Goal: Navigation & Orientation: Find specific page/section

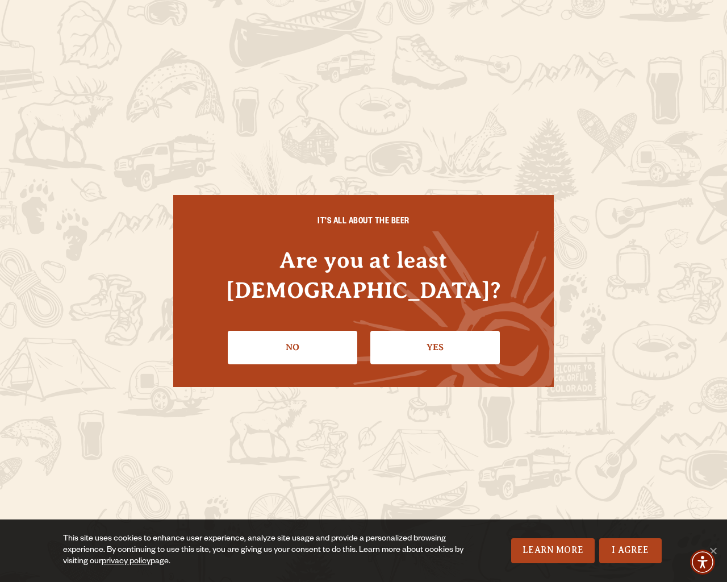
click at [722, 291] on div "IT'S ALL ABOUT THE BEER Are you at least 21 years old? No Yes" at bounding box center [363, 291] width 727 height 582
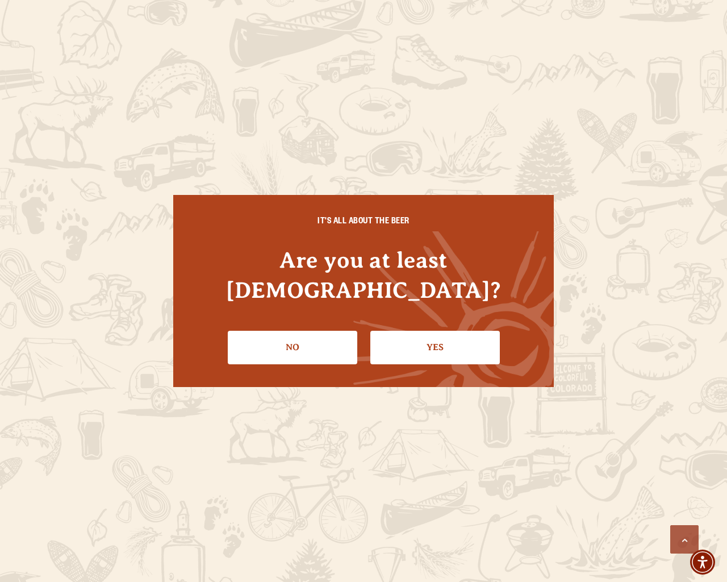
scroll to position [3039, 0]
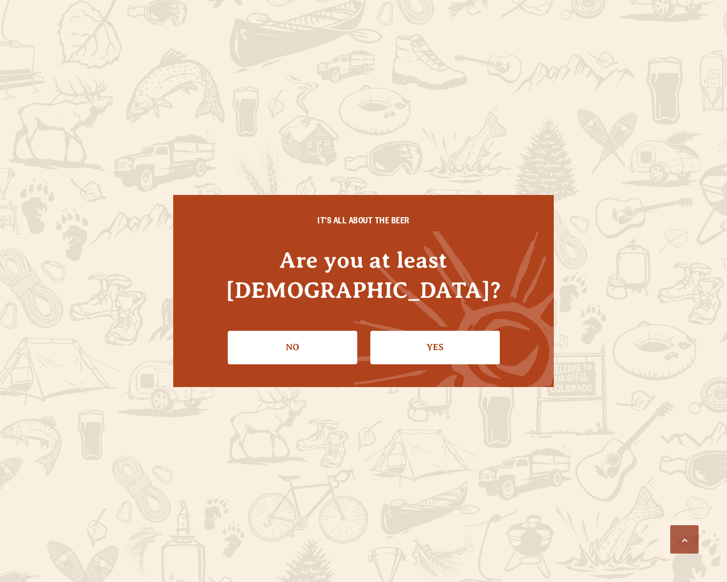
scroll to position [3039, 0]
